Goal: Task Accomplishment & Management: Complete application form

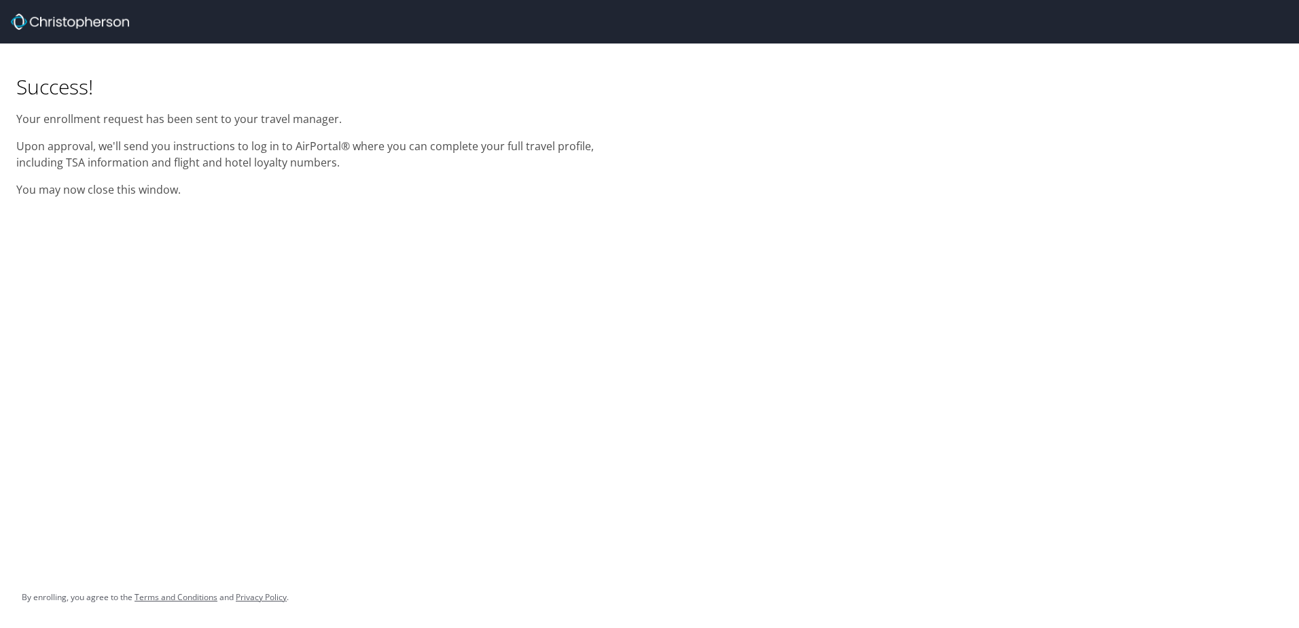
click at [60, 32] on div at bounding box center [655, 21] width 1288 height 43
click at [60, 17] on img at bounding box center [70, 22] width 118 height 16
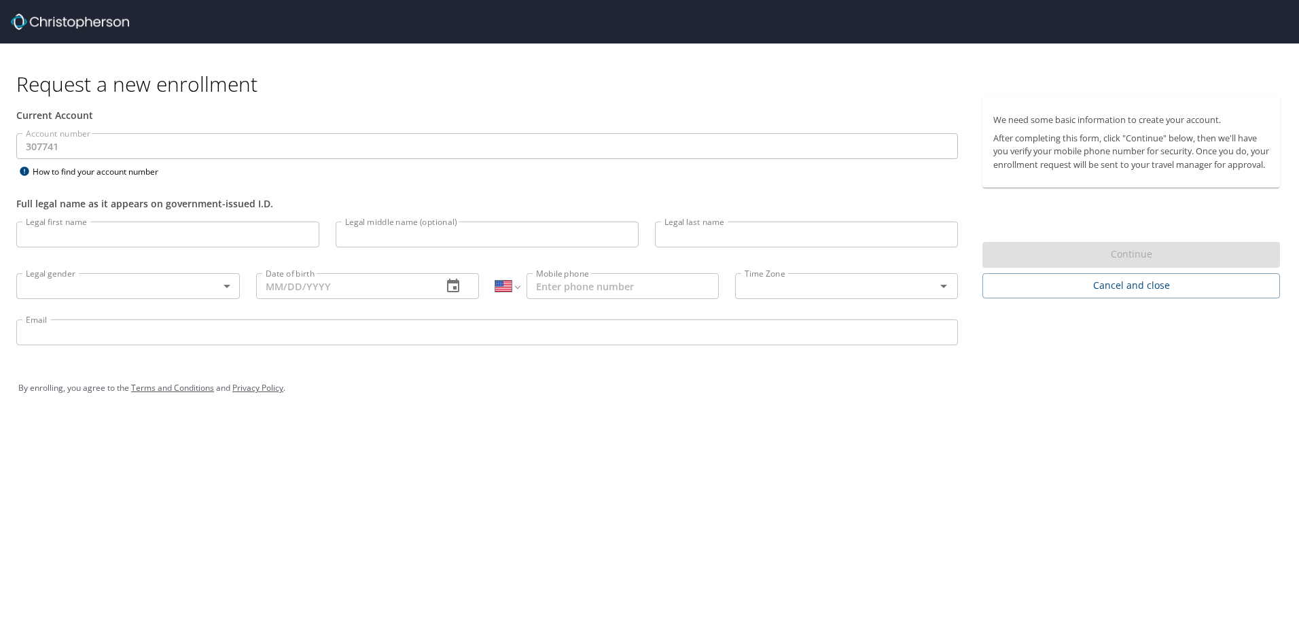
select select "US"
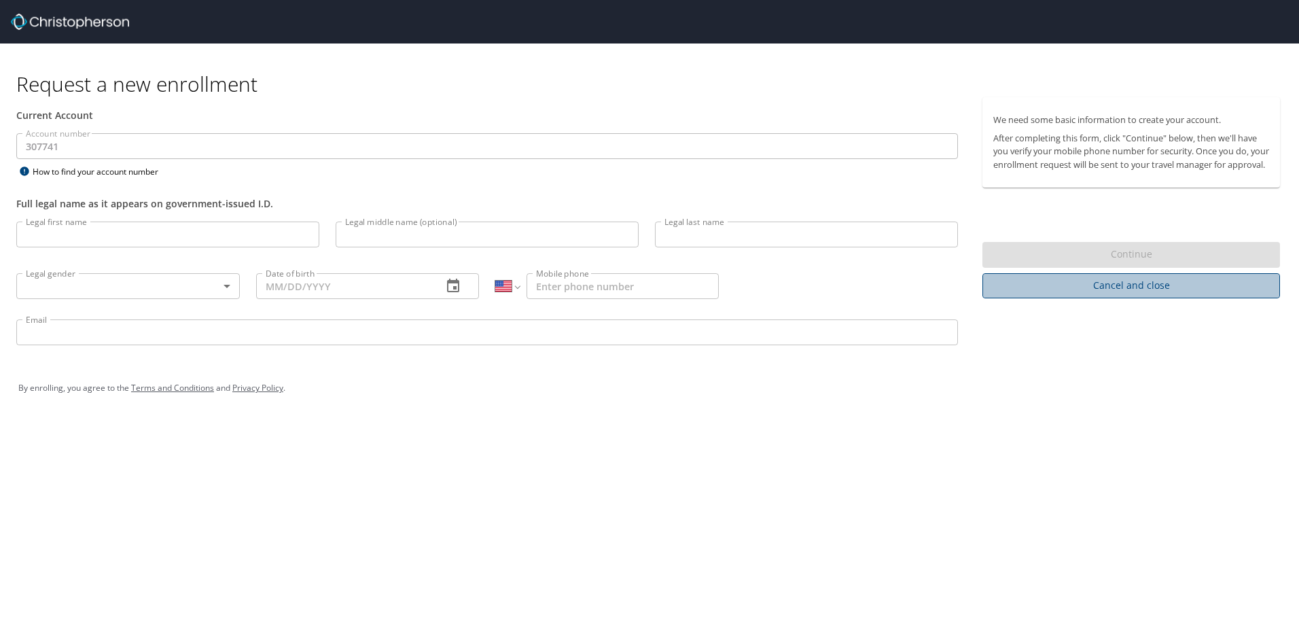
click at [1088, 294] on span "Cancel and close" at bounding box center [1131, 285] width 276 height 17
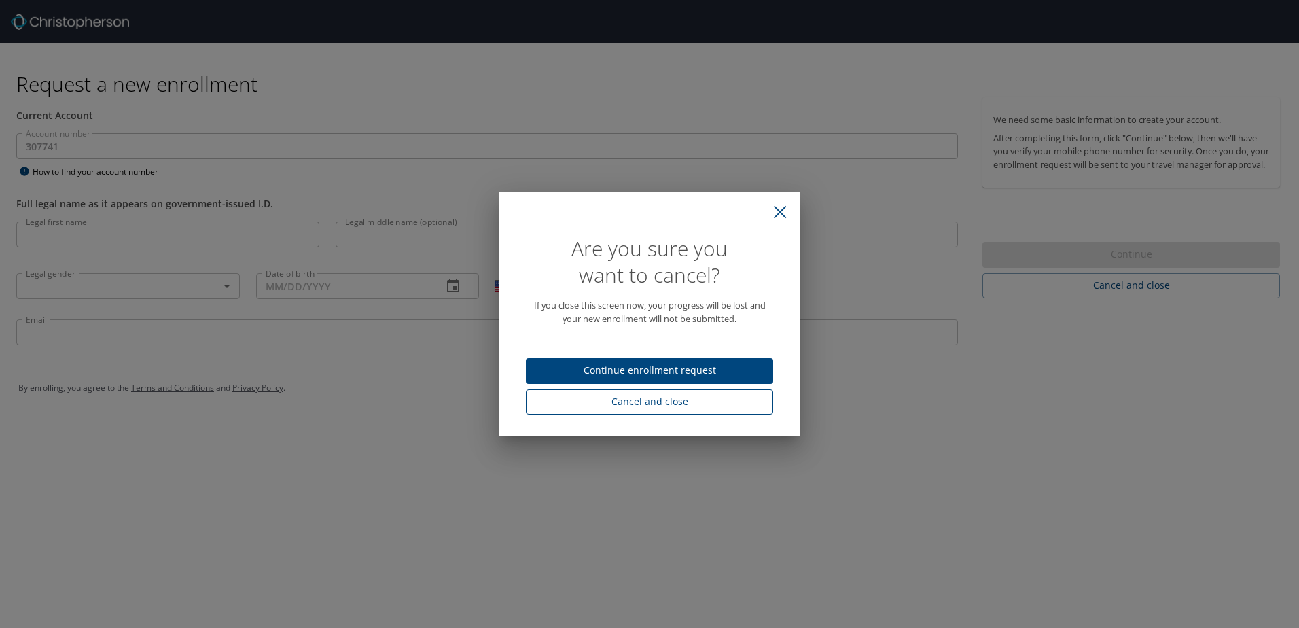
click at [697, 395] on span "Cancel and close" at bounding box center [650, 401] width 226 height 17
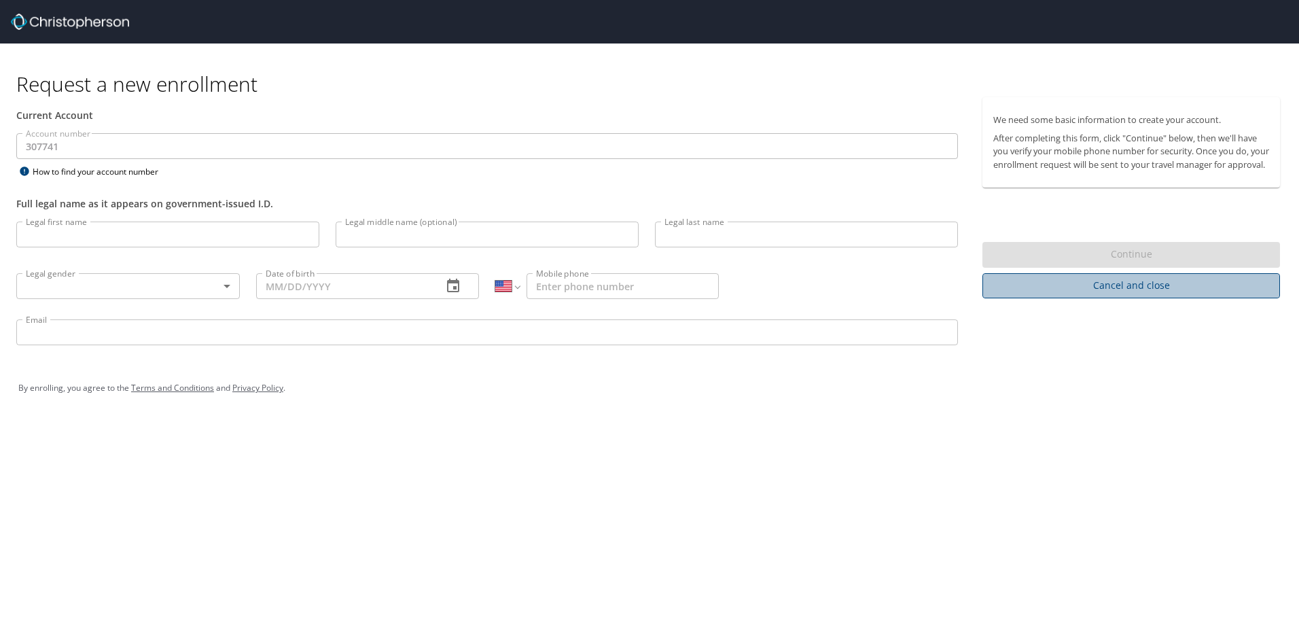
click at [1090, 294] on span "Cancel and close" at bounding box center [1131, 285] width 276 height 17
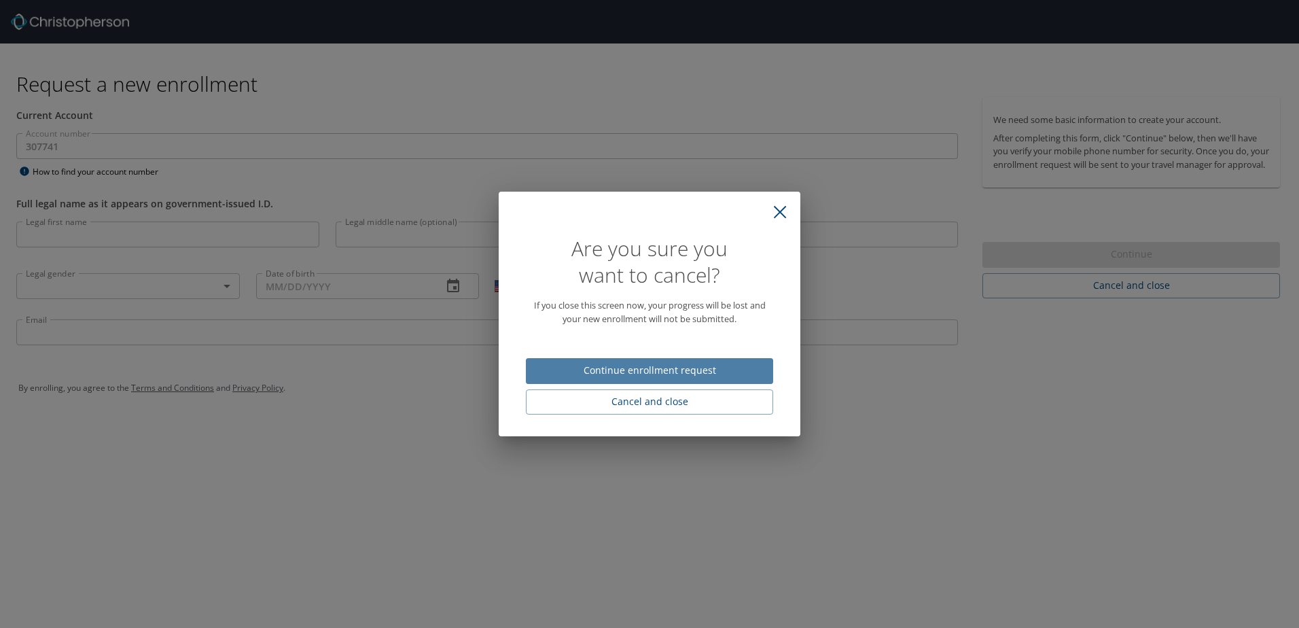
click at [651, 371] on span "Continue enrollment request" at bounding box center [650, 370] width 226 height 17
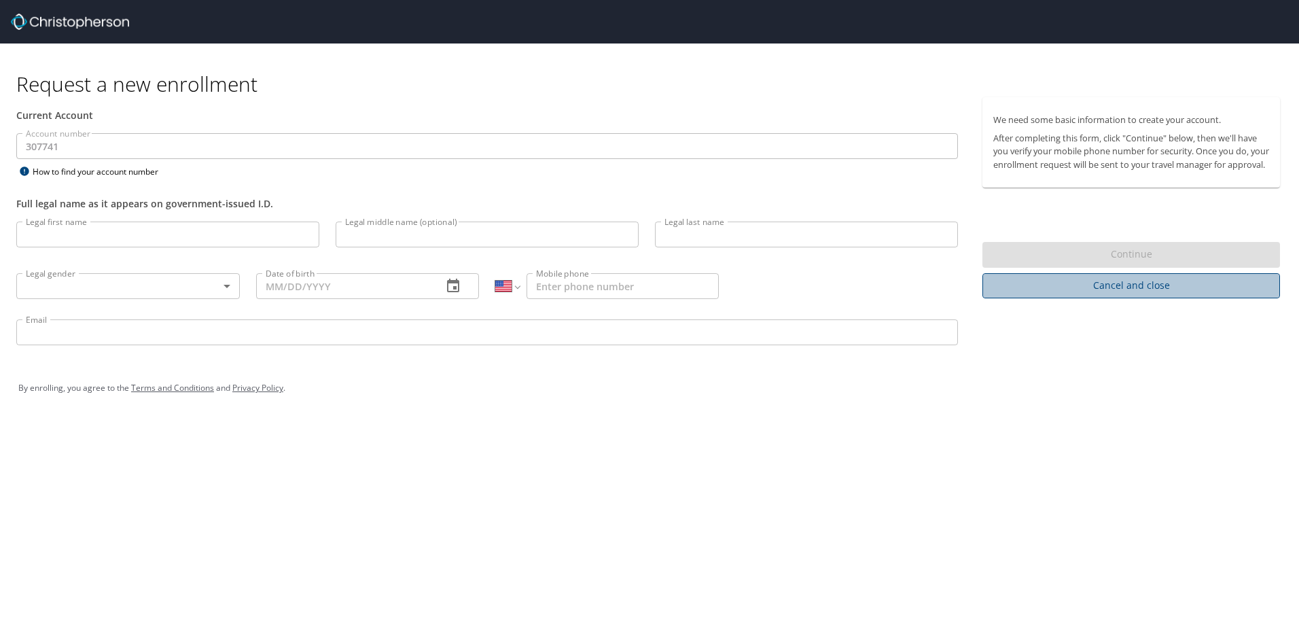
click at [1136, 298] on button "Cancel and close" at bounding box center [1131, 285] width 298 height 25
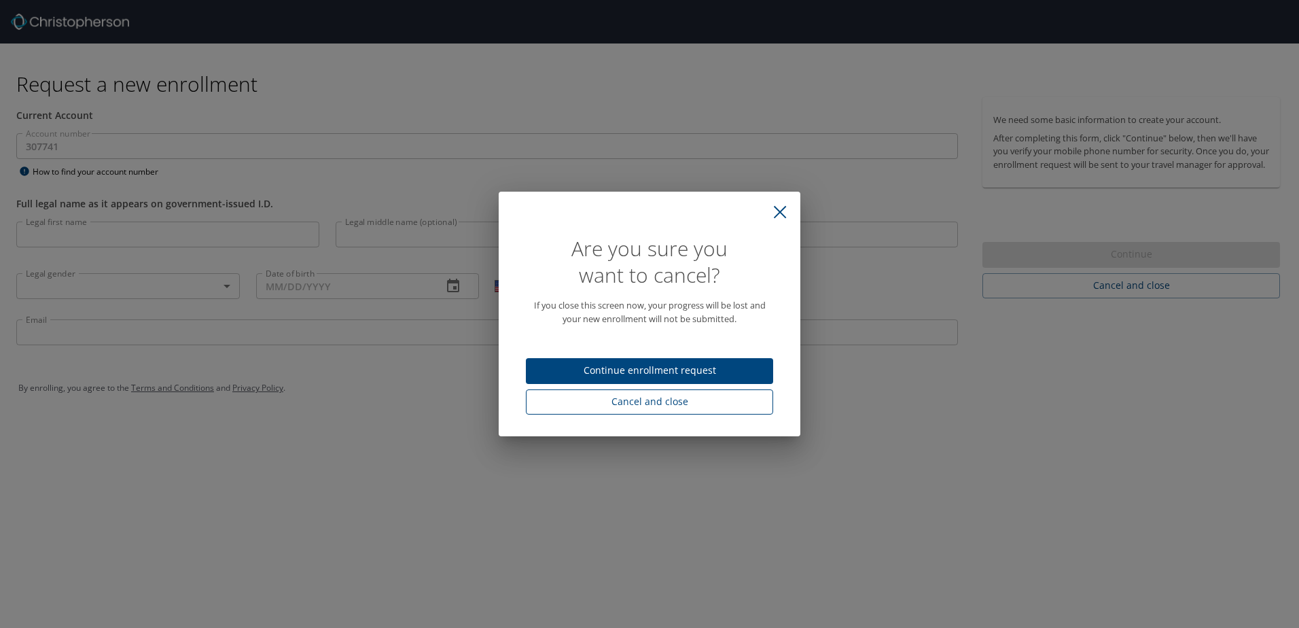
click at [685, 393] on span "Cancel and close" at bounding box center [650, 401] width 226 height 17
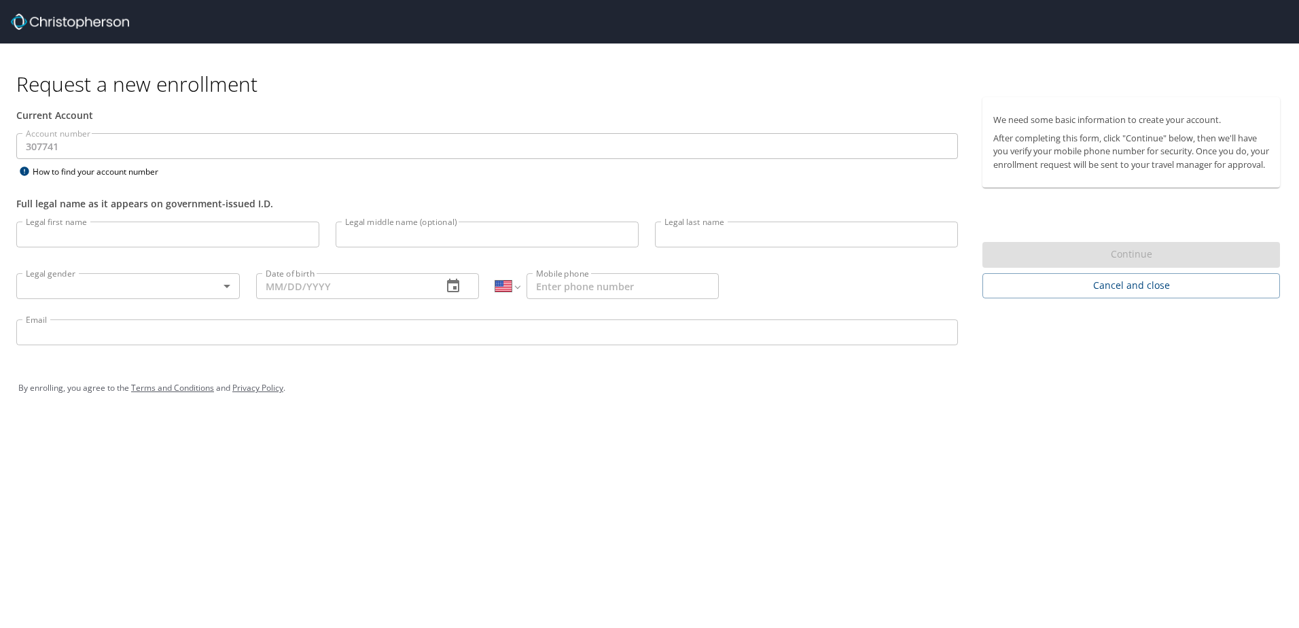
click at [43, 20] on img at bounding box center [70, 22] width 118 height 16
